Goal: Find contact information: Find contact information

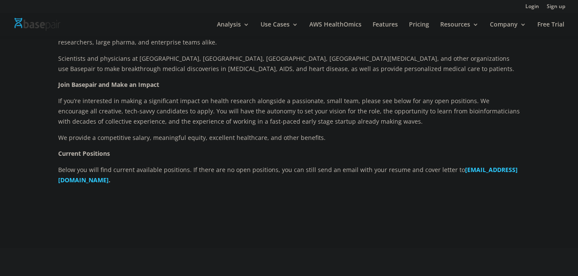
click at [95, 195] on div "Using Technology to Improve Healthcare Founded by Harvard Medical School scient…" at bounding box center [289, 93] width 462 height 208
click at [95, 181] on b "[EMAIL_ADDRESS][DOMAIN_NAME]" at bounding box center [288, 174] width 460 height 18
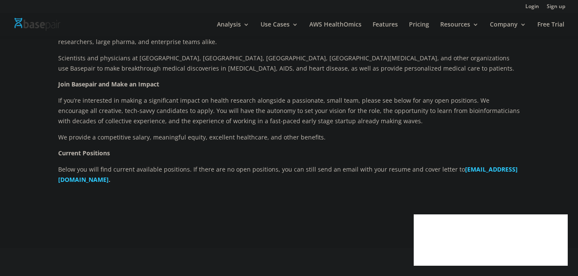
click at [96, 178] on b "[EMAIL_ADDRESS][DOMAIN_NAME]" at bounding box center [288, 174] width 460 height 18
click at [92, 177] on b "[EMAIL_ADDRESS][DOMAIN_NAME]" at bounding box center [288, 174] width 460 height 18
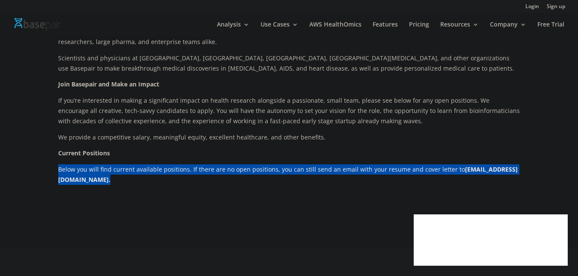
drag, startPoint x: 153, startPoint y: 182, endPoint x: 9, endPoint y: 174, distance: 144.9
click at [9, 174] on div "Using Technology to Improve Healthcare Founded by Harvard Medical School scient…" at bounding box center [289, 107] width 578 height 282
click at [31, 181] on div "Using Technology to Improve Healthcare Founded by Harvard Medical School scient…" at bounding box center [289, 107] width 578 height 282
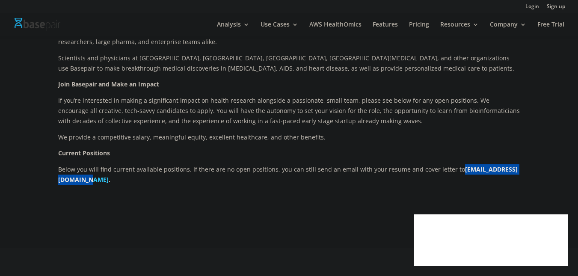
drag, startPoint x: 36, startPoint y: 180, endPoint x: 139, endPoint y: 178, distance: 103.6
click at [139, 178] on div "Using Technology to Improve Healthcare Founded by Harvard Medical School scient…" at bounding box center [289, 107] width 578 height 282
copy b "[EMAIL_ADDRESS][DOMAIN_NAME]"
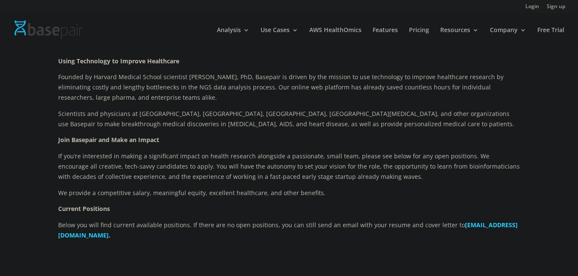
scroll to position [128, 0]
click at [469, 84] on span "Founded by Harvard Medical School scientist [PERSON_NAME], PhD, Basepair is dri…" at bounding box center [280, 87] width 445 height 29
